Goal: Task Accomplishment & Management: Use online tool/utility

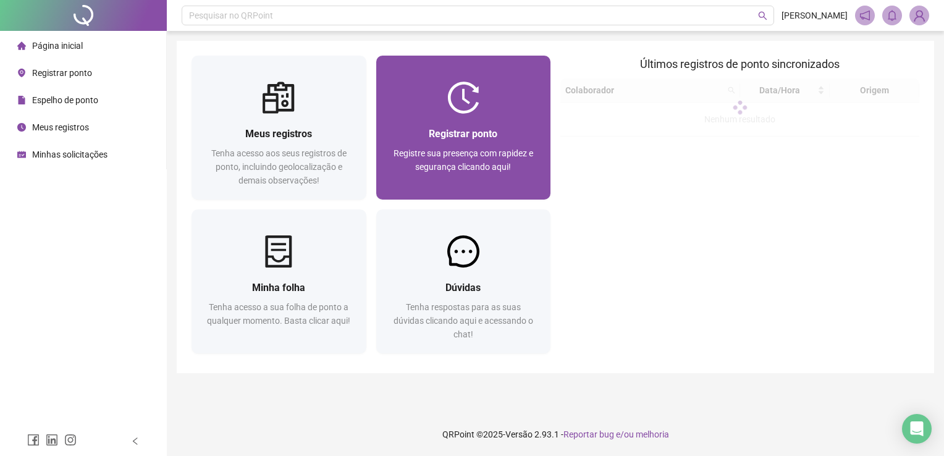
click at [468, 138] on span "Registrar ponto" at bounding box center [463, 134] width 69 height 12
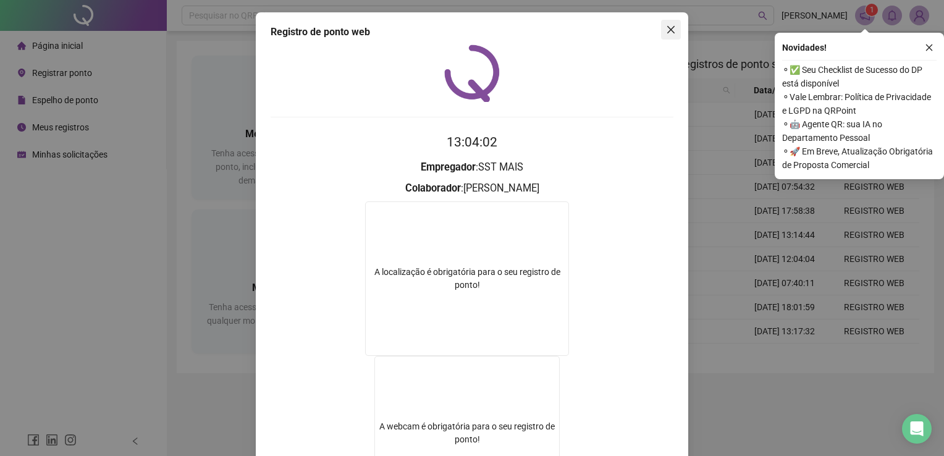
drag, startPoint x: 667, startPoint y: 29, endPoint x: 664, endPoint y: 35, distance: 6.9
click at [667, 29] on icon "close" at bounding box center [671, 30] width 10 height 10
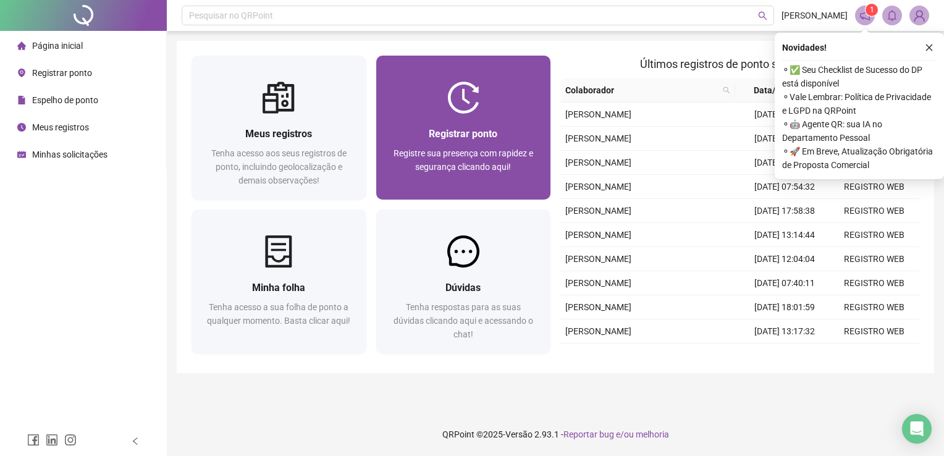
click at [462, 128] on span "Registrar ponto" at bounding box center [463, 134] width 69 height 12
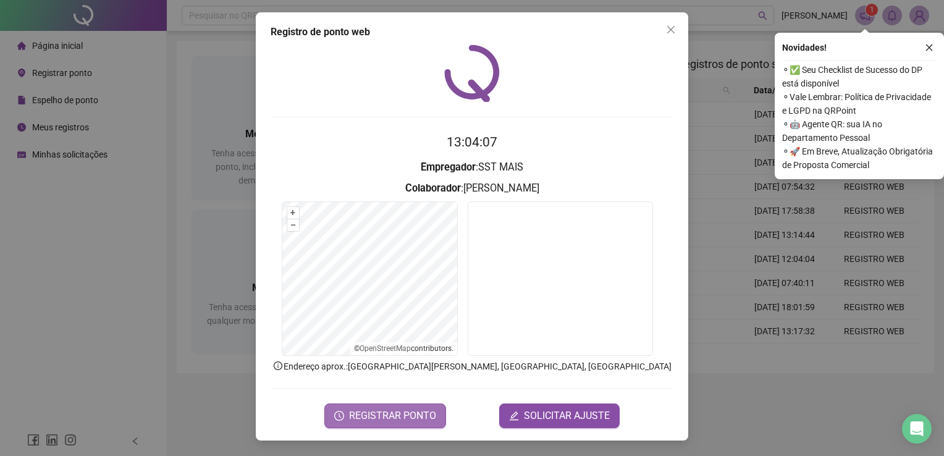
click at [369, 415] on span "REGISTRAR PONTO" at bounding box center [392, 415] width 87 height 15
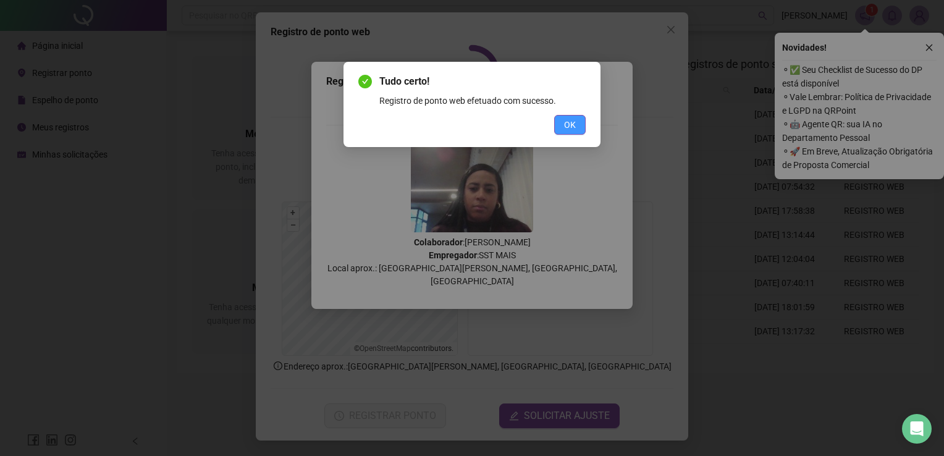
click at [561, 132] on button "OK" at bounding box center [570, 125] width 32 height 20
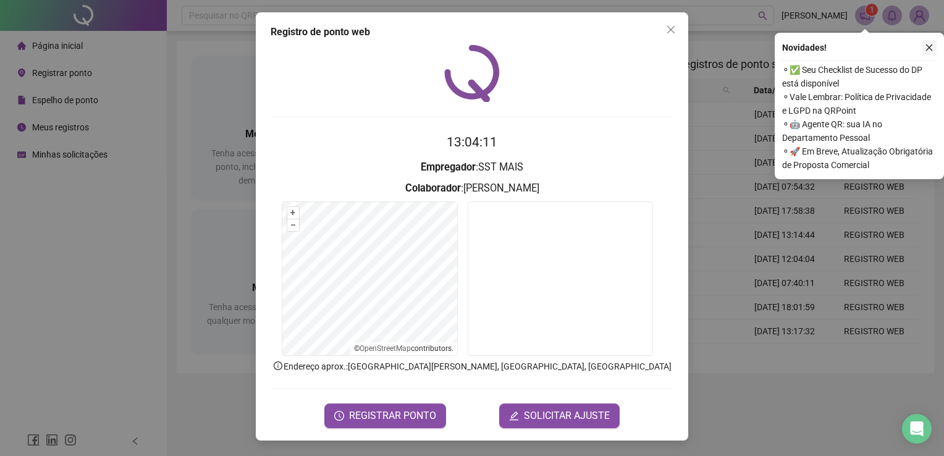
click at [934, 46] on button "button" at bounding box center [929, 47] width 15 height 15
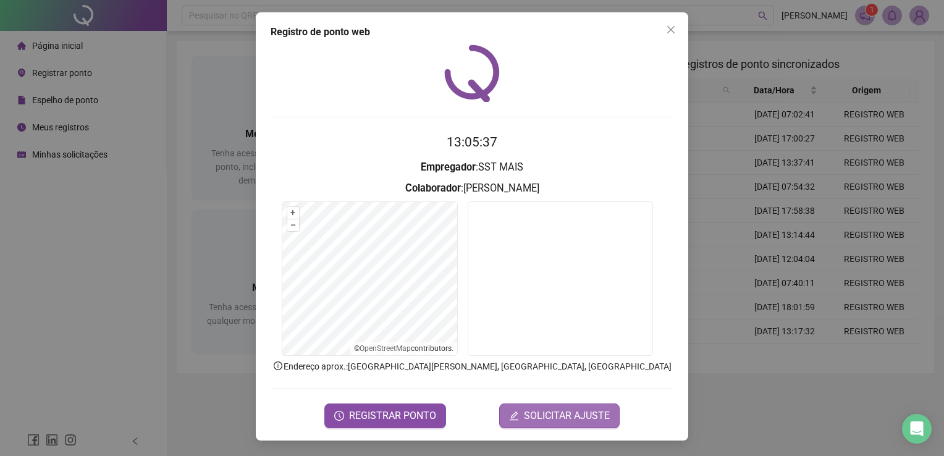
click at [571, 415] on span "SOLICITAR AJUSTE" at bounding box center [567, 415] width 86 height 15
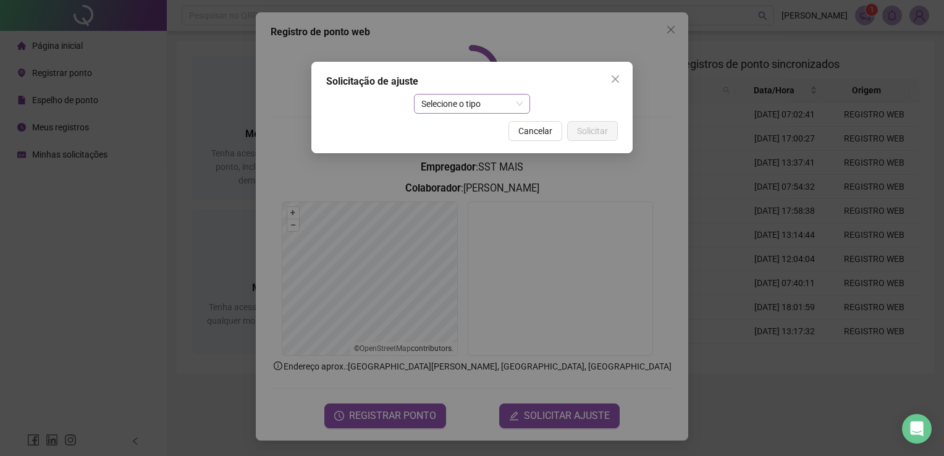
click at [519, 103] on span "Selecione o tipo" at bounding box center [472, 104] width 102 height 19
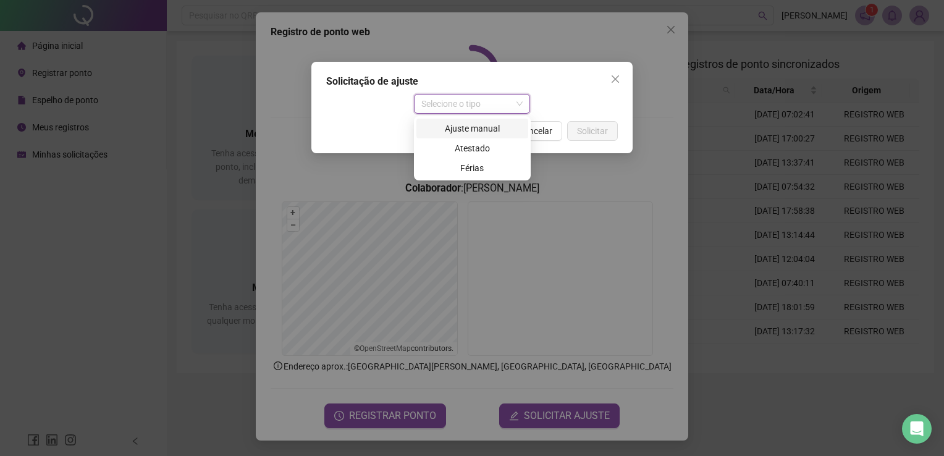
click at [470, 130] on div "Ajuste manual" at bounding box center [472, 129] width 97 height 14
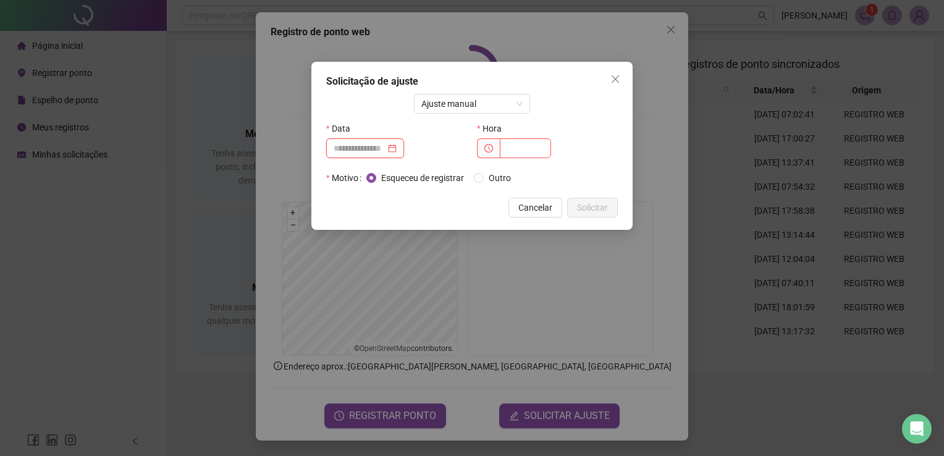
click at [386, 153] on input at bounding box center [360, 149] width 52 height 14
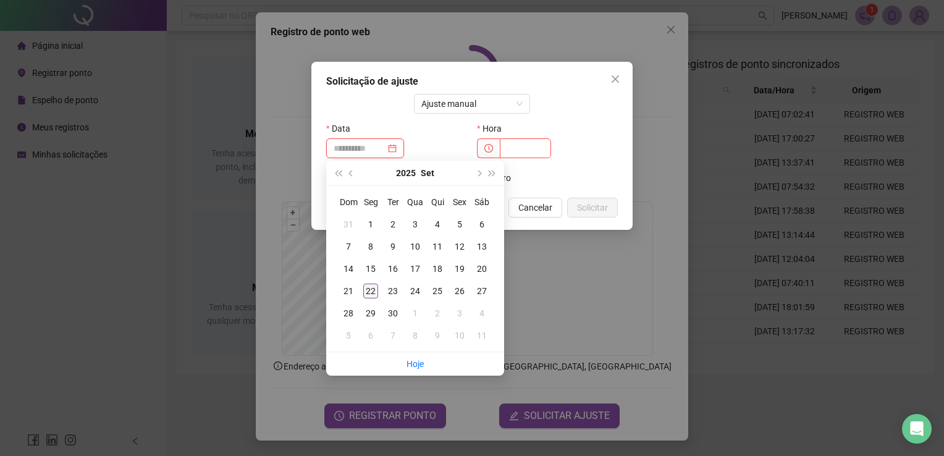
type input "**********"
click at [366, 295] on div "22" at bounding box center [370, 291] width 15 height 15
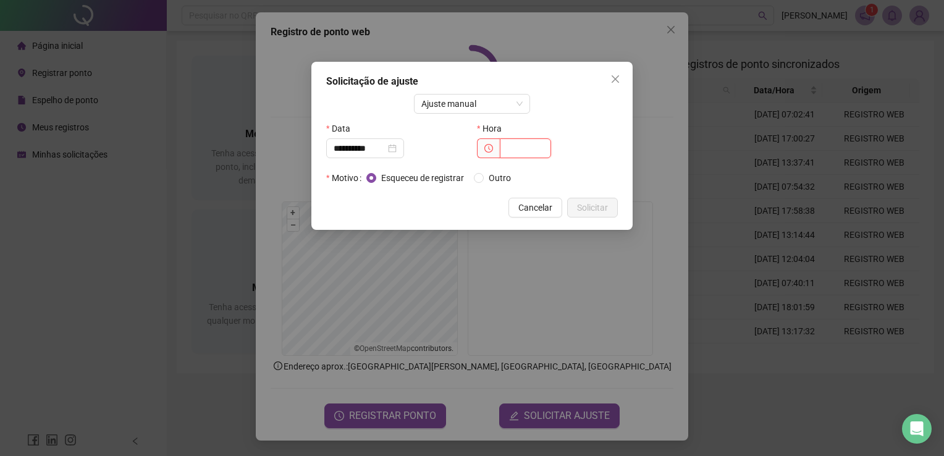
click at [523, 147] on input "text" at bounding box center [525, 148] width 51 height 20
type input "*****"
click at [598, 213] on span "Solicitar" at bounding box center [592, 208] width 31 height 14
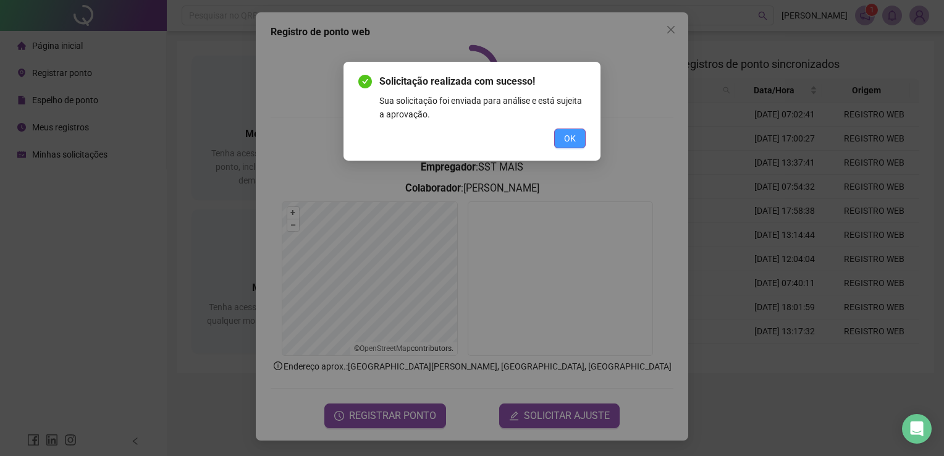
click at [567, 143] on span "OK" at bounding box center [570, 139] width 12 height 14
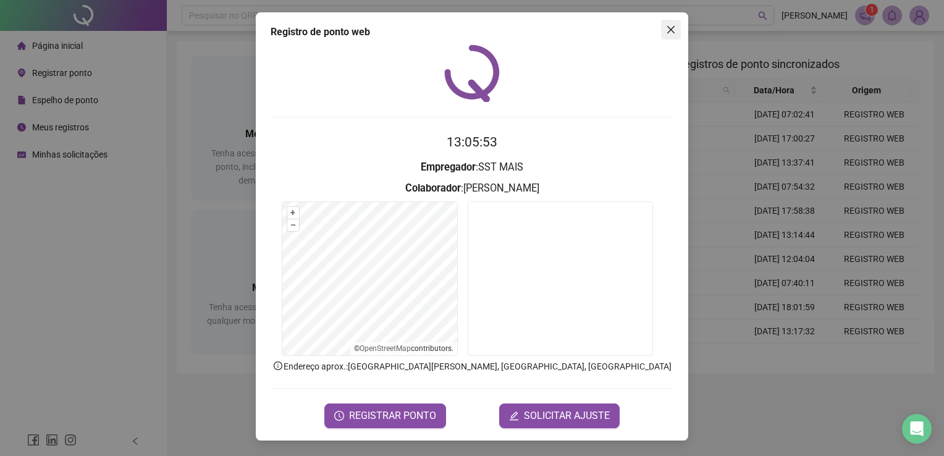
click at [670, 32] on icon "close" at bounding box center [671, 30] width 10 height 10
